Goal: Task Accomplishment & Management: Manage account settings

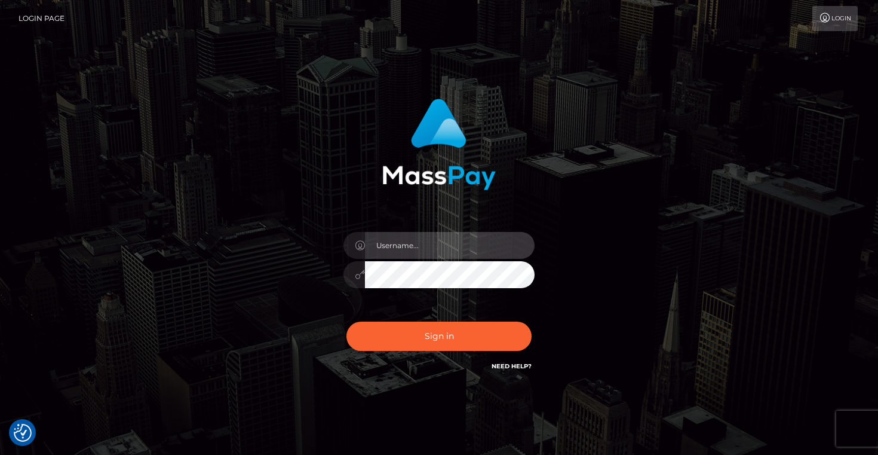
click at [400, 246] on input "text" at bounding box center [450, 245] width 170 height 27
type input "Artem Badlo"
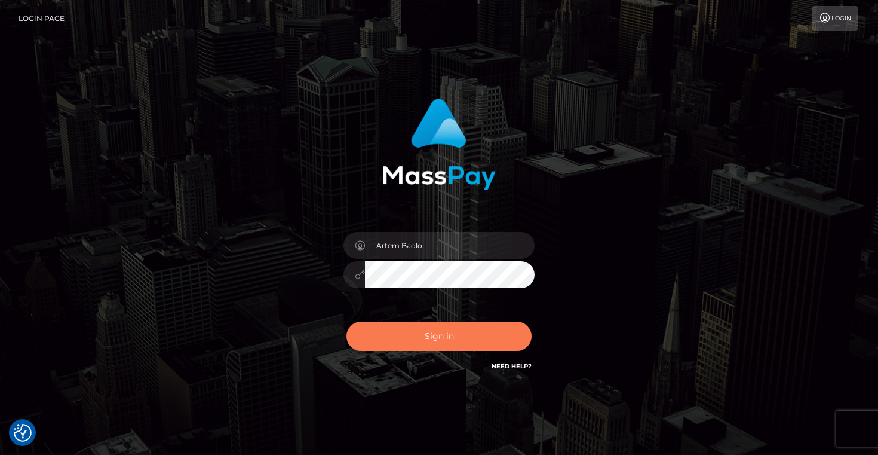
click at [460, 333] on button "Sign in" at bounding box center [439, 336] width 185 height 29
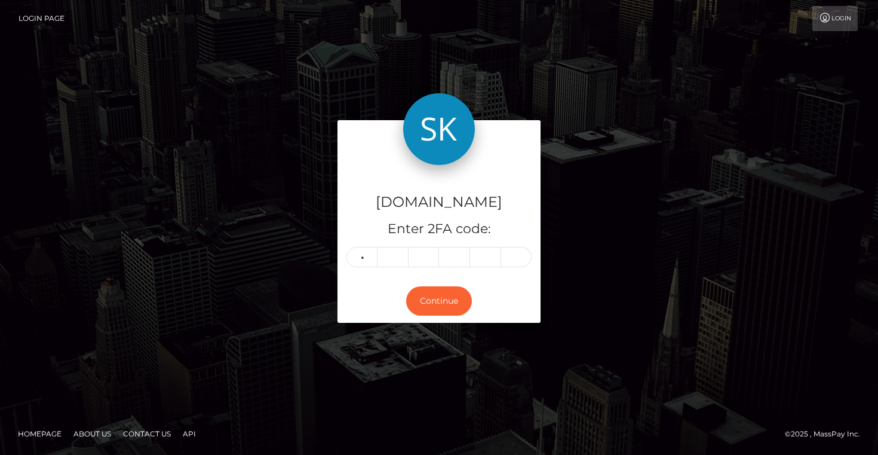
type input "4"
type input "0"
type input "8"
type input "7"
type input "0"
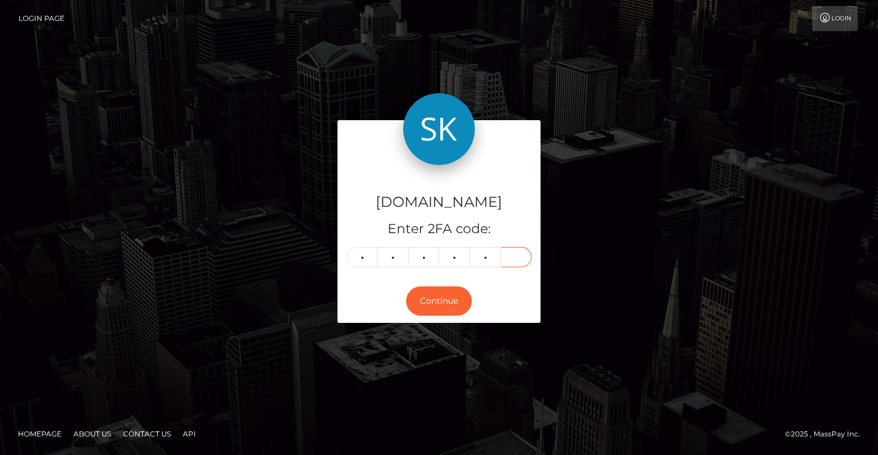
type input "8"
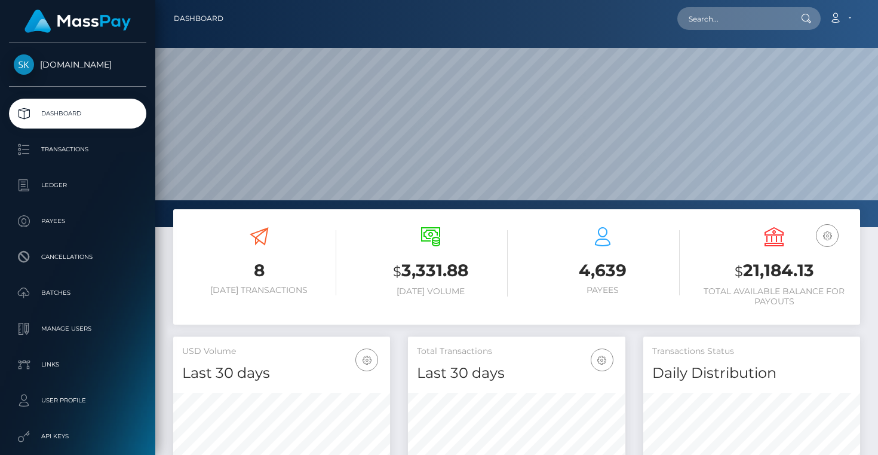
scroll to position [212, 217]
click at [72, 146] on p "Transactions" at bounding box center [78, 149] width 128 height 18
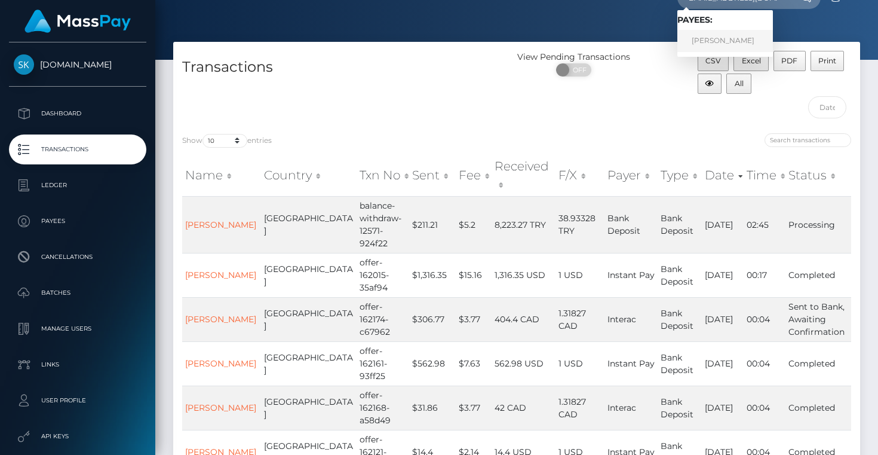
scroll to position [16, 0]
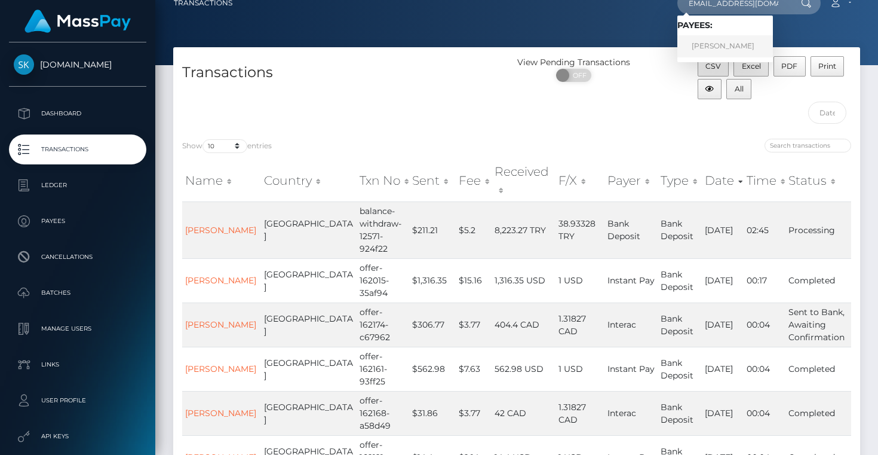
type input "z.nawaz123@gmail.com"
click at [719, 48] on link "Zain Nawaz" at bounding box center [726, 46] width 96 height 22
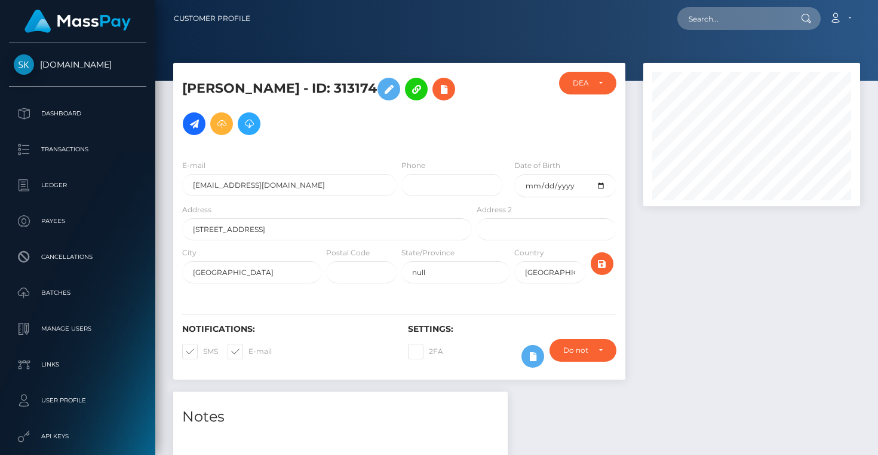
scroll to position [143, 217]
drag, startPoint x: 299, startPoint y: 88, endPoint x: 337, endPoint y: 88, distance: 38.2
click at [337, 88] on h5 "[PERSON_NAME] - ID: 313174" at bounding box center [323, 106] width 283 height 69
copy h5 "313174"
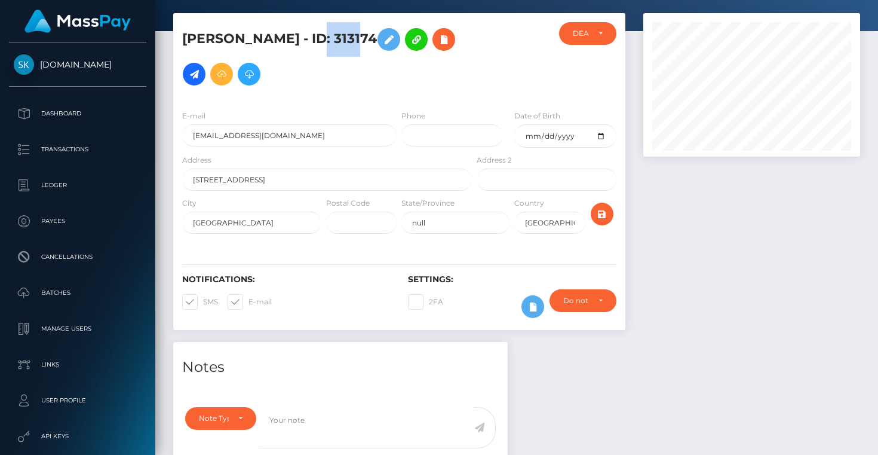
scroll to position [51, 0]
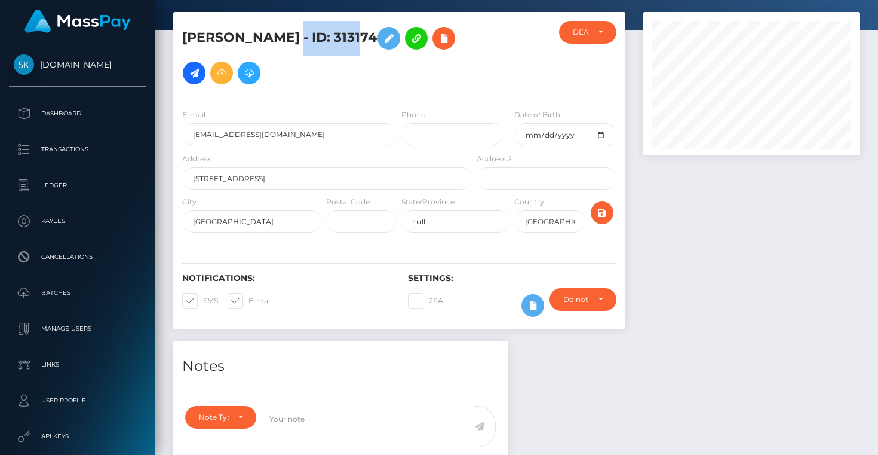
drag, startPoint x: 276, startPoint y: 36, endPoint x: 340, endPoint y: 33, distance: 64.6
click at [340, 33] on h5 "Zain Nawaz - ID: 313174" at bounding box center [323, 55] width 283 height 69
copy h5 "ID: 313174"
click at [605, 29] on div "DEACTIVE" at bounding box center [587, 32] width 57 height 23
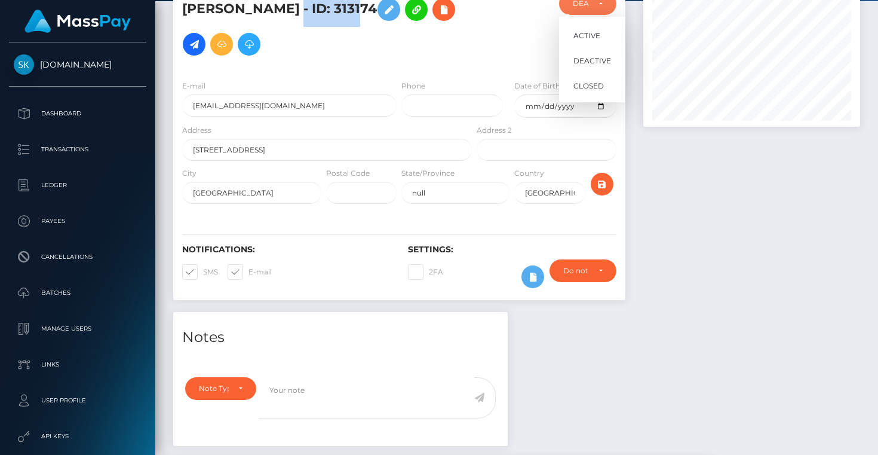
scroll to position [0, 0]
